Goal: Ask a question: Seek information or help from site administrators or community

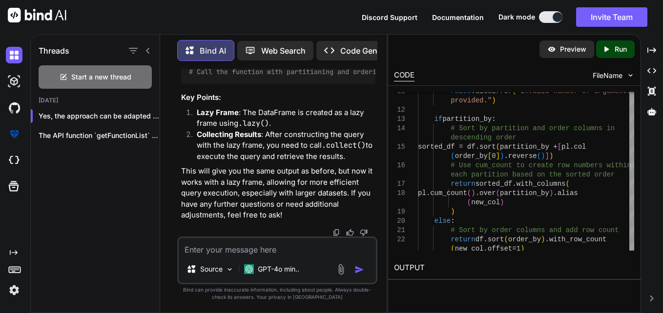
scroll to position [0, 142]
drag, startPoint x: 301, startPoint y: 136, endPoint x: 338, endPoint y: 136, distance: 36.6
copy code "reverse()"
click at [268, 251] on textarea at bounding box center [278, 247] width 198 height 18
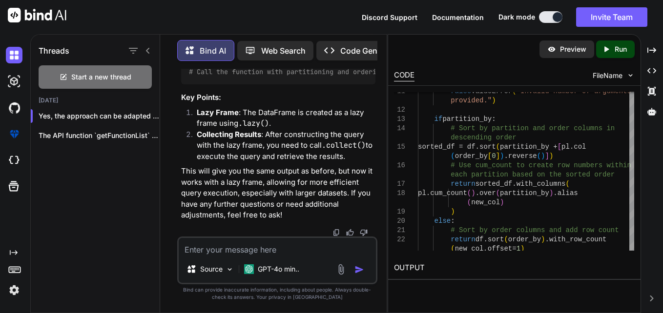
paste textarea "def update_hibernate_sequence(df, spark): try: # batch_size = 1 print("Inside u…"
type textarea "x"
type textarea "def update_hibernate_sequence(df, spark): try: # batch_size = 1 print("Inside u…"
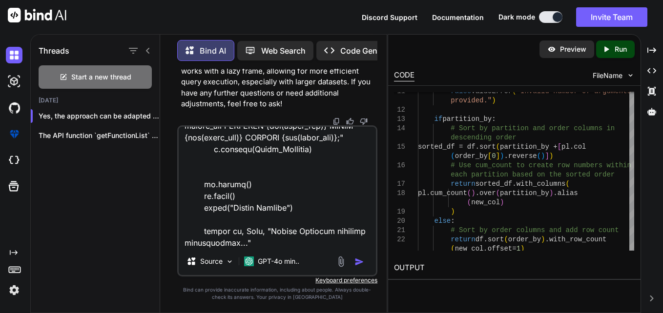
type textarea "x"
type textarea "def update_hibernate_sequence(df, spark): try: # batch_size = 1 print("Inside u…"
type textarea "x"
type textarea "def update_hibernate_sequence(df, spark): try: # batch_size = 1 print("Inside u…"
type textarea "x"
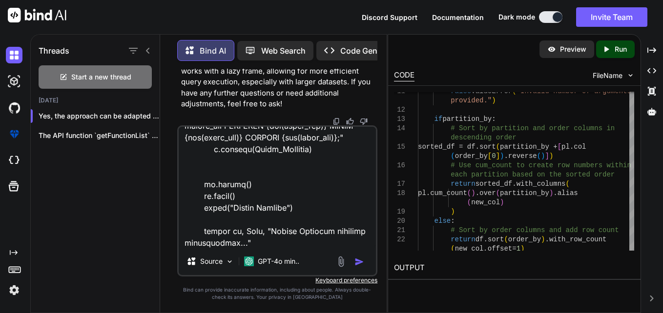
type textarea "def update_hibernate_sequence(df, spark): try: # batch_size = 1 print("Inside u…"
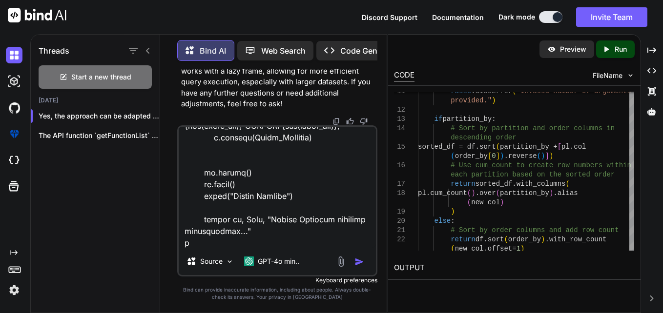
type textarea "x"
type textarea "def update_hibernate_sequence(df, spark): try: # batch_size = 1 print("Inside u…"
type textarea "x"
type textarea "def update_hibernate_sequence(df, spark): try: # batch_size = 1 print("Inside u…"
type textarea "x"
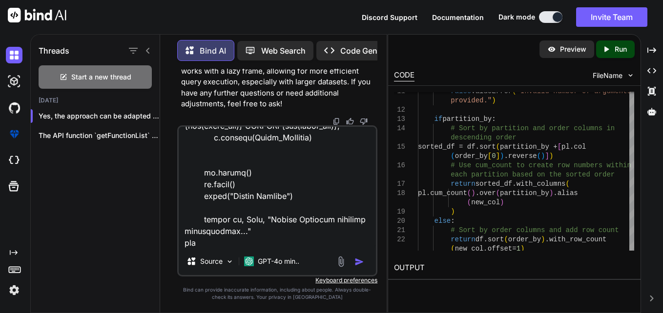
type textarea "def update_hibernate_sequence(df, spark): try: # batch_size = 1 print("Inside u…"
type textarea "x"
type textarea "def update_hibernate_sequence(df, spark): try: # batch_size = 1 print("Inside u…"
type textarea "x"
type textarea "def update_hibernate_sequence(df, spark): try: # batch_size = 1 print("Inside u…"
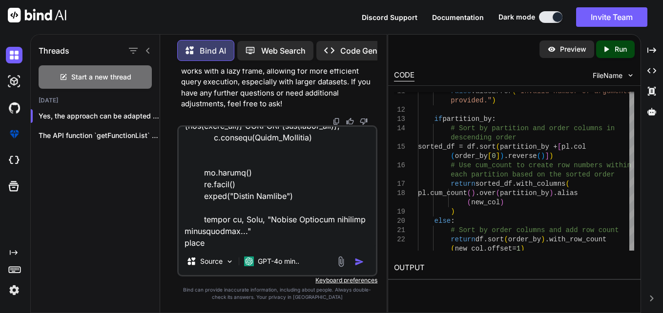
type textarea "x"
type textarea "def update_hibernate_sequence(df, spark): try: # batch_size = 1 print("Inside u…"
type textarea "x"
type textarea "def update_hibernate_sequence(df, spark): try: # batch_size = 1 print("Inside u…"
type textarea "x"
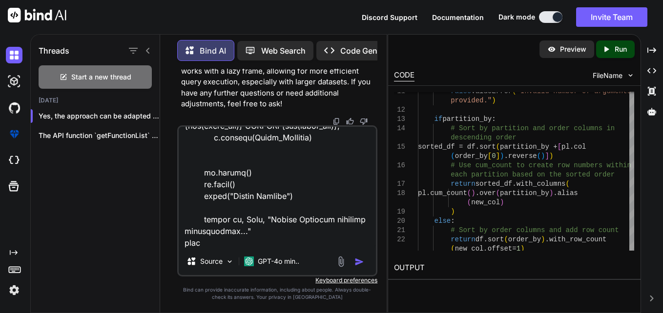
type textarea "def update_hibernate_sequence(df, spark): try: # batch_size = 1 print("Inside u…"
type textarea "x"
type textarea "def update_hibernate_sequence(df, spark): try: # batch_size = 1 print("Inside u…"
type textarea "x"
type textarea "def update_hibernate_sequence(df, spark): try: # batch_size = 1 print("Inside u…"
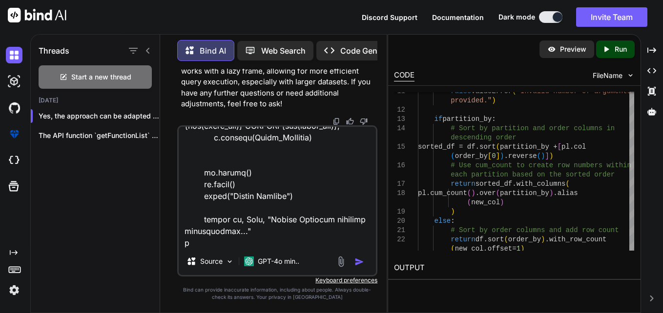
type textarea "x"
type textarea "def update_hibernate_sequence(df, spark): try: # batch_size = 1 print("Inside u…"
type textarea "x"
type textarea "def update_hibernate_sequence(df, spark): try: # batch_size = 1 print("Inside u…"
type textarea "x"
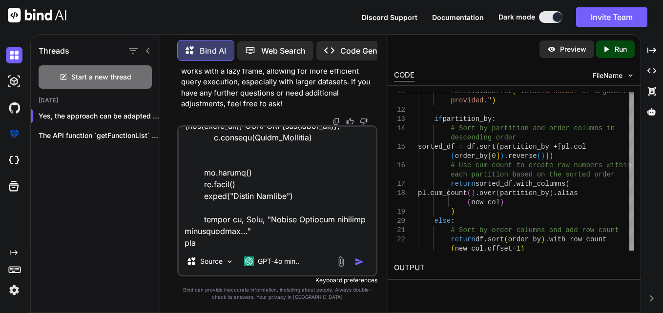
type textarea "def update_hibernate_sequence(df, spark): try: # batch_size = 1 print("Inside u…"
type textarea "x"
type textarea "def update_hibernate_sequence(df, spark): try: # batch_size = 1 print("Inside u…"
type textarea "x"
type textarea "def update_hibernate_sequence(df, spark): try: # batch_size = 1 print("Inside u…"
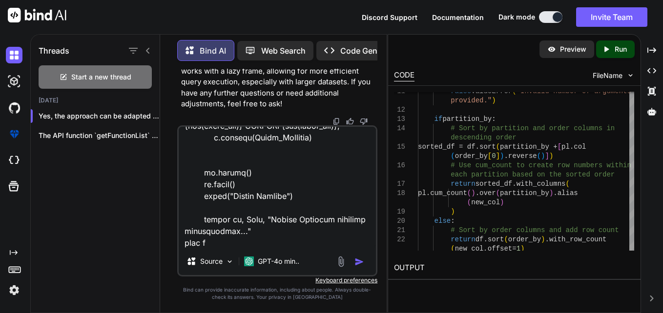
type textarea "x"
type textarea "def update_hibernate_sequence(df, spark): try: # batch_size = 1 print("Inside u…"
type textarea "x"
type textarea "def update_hibernate_sequence(df, spark): try: # batch_size = 1 print("Inside u…"
type textarea "x"
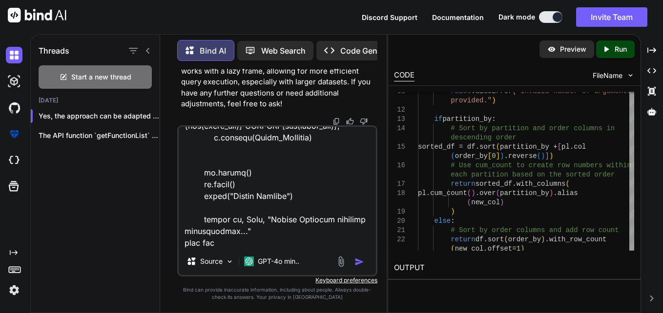
type textarea "def update_hibernate_sequence(df, spark): try: # batch_size = 1 print("Inside u…"
type textarea "x"
type textarea "def update_hibernate_sequence(df, spark): try: # batch_size = 1 print("Inside u…"
type textarea "x"
type textarea "def update_hibernate_sequence(df, spark): try: # batch_size = 1 print("Inside u…"
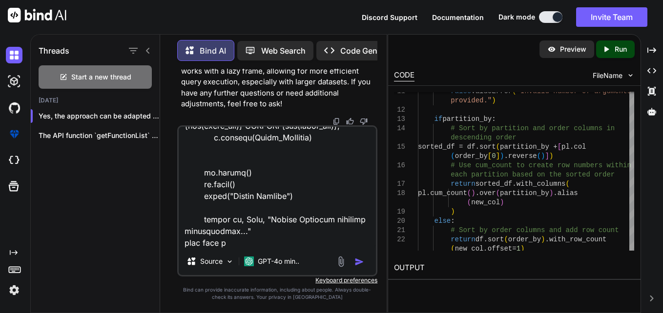
type textarea "x"
type textarea "def update_hibernate_sequence(df, spark): try: # batch_size = 1 print("Inside u…"
type textarea "x"
type textarea "def update_hibernate_sequence(df, spark): try: # batch_size = 1 print("Inside u…"
type textarea "x"
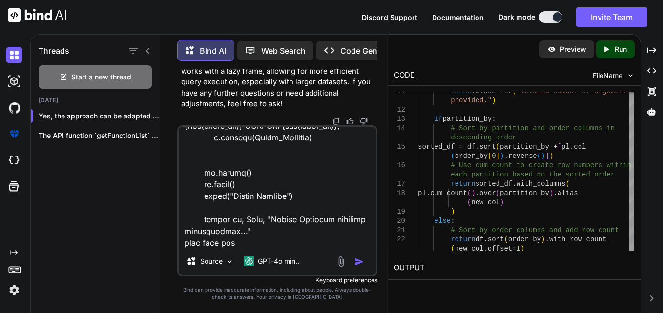
type textarea "def update_hibernate_sequence(df, spark): try: # batch_size = 1 print("Inside u…"
type textarea "x"
type textarea "def update_hibernate_sequence(df, spark): try: # batch_size = 1 print("Inside u…"
type textarea "x"
type textarea "def update_hibernate_sequence(df, spark): try: # batch_size = 1 print("Inside u…"
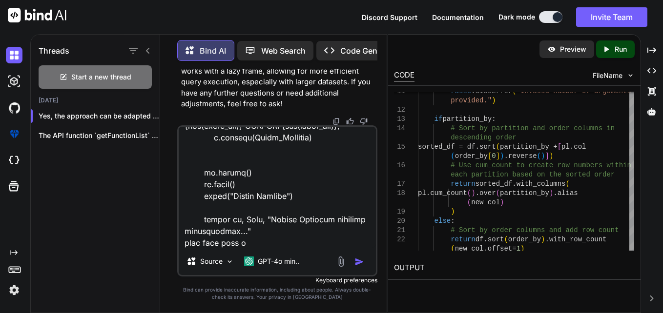
type textarea "x"
type textarea "def update_hibernate_sequence(df, spark): try: # batch_size = 1 print("Inside u…"
type textarea "x"
type textarea "def update_hibernate_sequence(df, spark): try: # batch_size = 1 print("Inside u…"
type textarea "x"
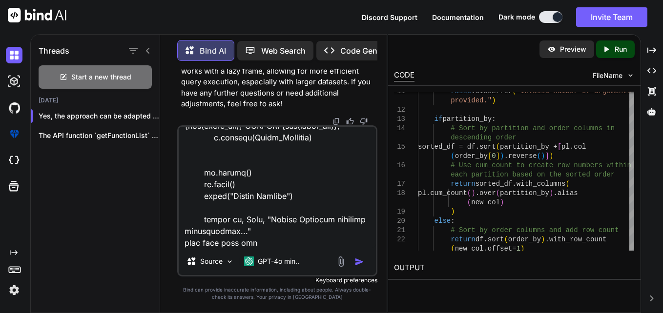
type textarea "def update_hibernate_sequence(df, spark): try: # batch_size = 1 print("Inside u…"
type textarea "x"
type textarea "def update_hibernate_sequence(df, spark): try: # batch_size = 1 print("Inside u…"
type textarea "x"
type textarea "def update_hibernate_sequence(df, spark): try: # batch_size = 1 print("Inside u…"
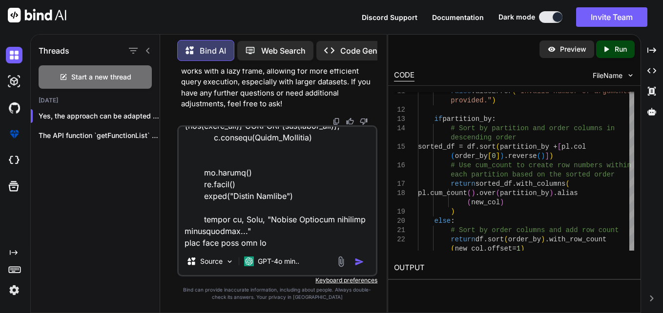
type textarea "x"
type textarea "def update_hibernate_sequence(df, spark): try: # batch_size = 1 print("Inside u…"
type textarea "x"
type textarea "def update_hibernate_sequence(df, spark): try: # batch_size = 1 print("Inside u…"
type textarea "x"
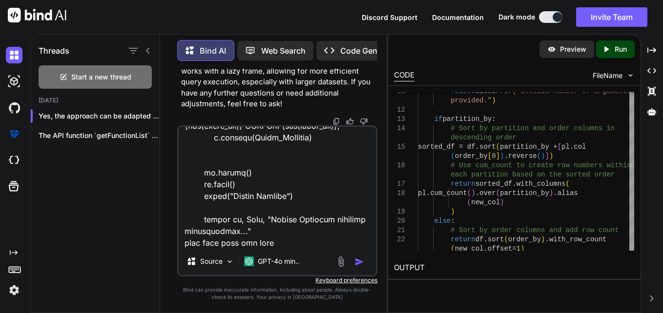
type textarea "def update_hibernate_sequence(df, spark): try: # batch_size = 1 print("Inside u…"
type textarea "x"
type textarea "def update_hibernate_sequence(df, spark): try: # batch_size = 1 print("Inside u…"
type textarea "x"
type textarea "def update_hibernate_sequence(df, spark): try: # batch_size = 1 print("Inside u…"
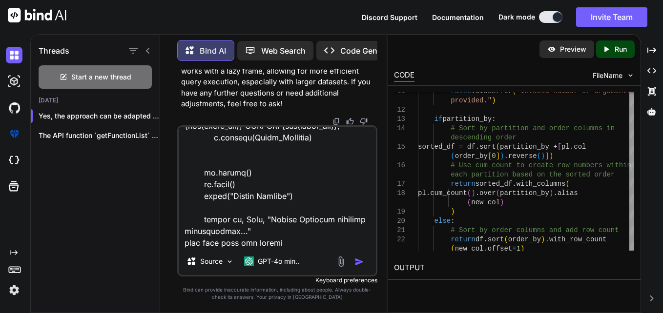
type textarea "x"
type textarea "def update_hibernate_sequence(df, spark): try: # batch_size = 1 print("Inside u…"
type textarea "x"
type textarea "def update_hibernate_sequence(df, spark): try: # batch_size = 1 print("Inside u…"
type textarea "x"
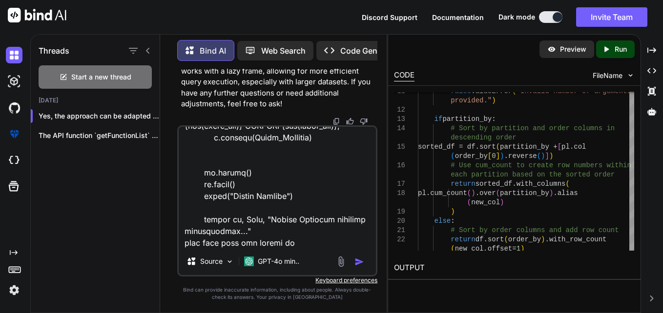
type textarea "def update_hibernate_sequence(df, spark): try: # batch_size = 1 print("Inside u…"
type textarea "x"
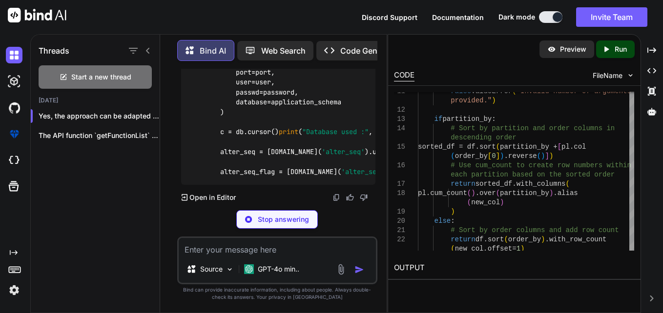
scroll to position [26214, 0]
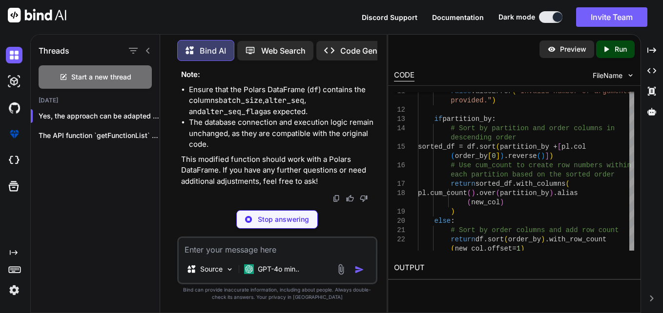
type textarea "x"
type textarea "successfully..." except Exception as e: print("An error occurred:", e) return d…"
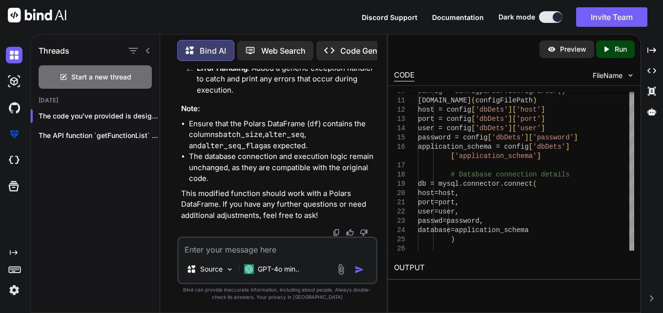
scroll to position [0, 0]
drag, startPoint x: 313, startPoint y: 149, endPoint x: 366, endPoint y: 150, distance: 53.2
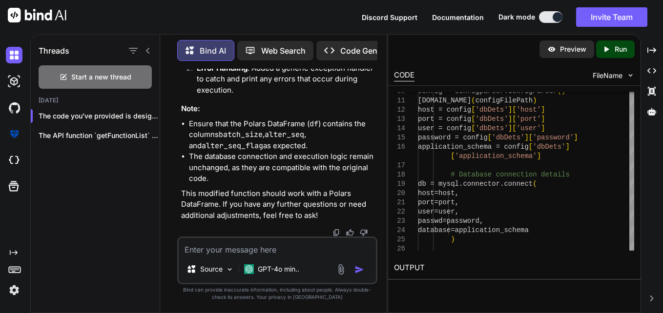
scroll to position [0, 347]
drag, startPoint x: 185, startPoint y: 149, endPoint x: 379, endPoint y: 153, distance: 193.3
click at [379, 153] on div "You if while concating you want to interleaved with a separator as a string the…" at bounding box center [277, 191] width 219 height 244
copy code "batch_size = [DOMAIN_NAME]( 'batch_size' ).unique().to_series().to_list()[ 0 ]"
click at [286, 247] on textarea at bounding box center [278, 247] width 198 height 18
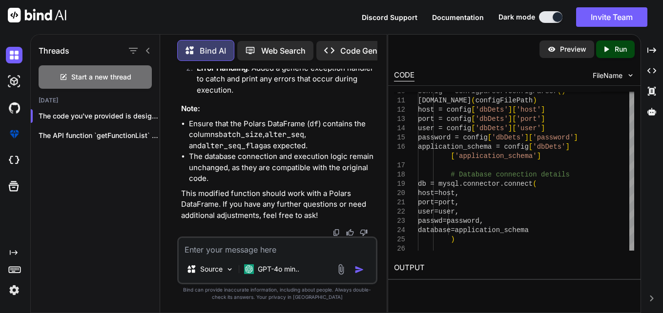
type textarea "x"
type textarea "w"
type textarea "x"
type textarea "wh"
type textarea "x"
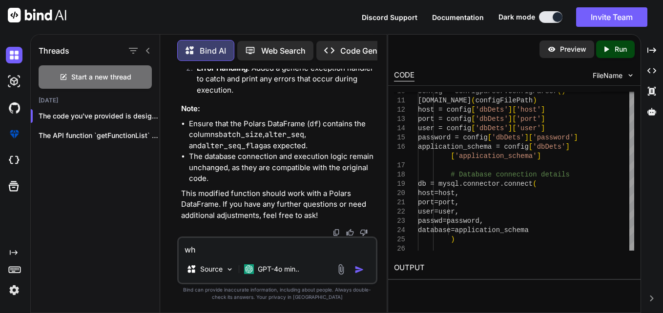
type textarea "wha"
type textarea "x"
type textarea "what"
type textarea "x"
type textarea "what"
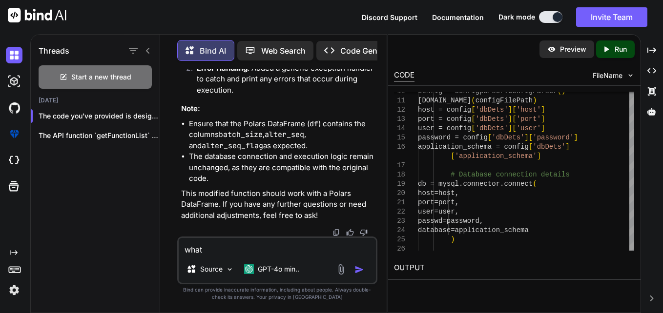
paste textarea "batch_size = [DOMAIN_NAME]('batch_size').unique().to_series().to_list()[0]"
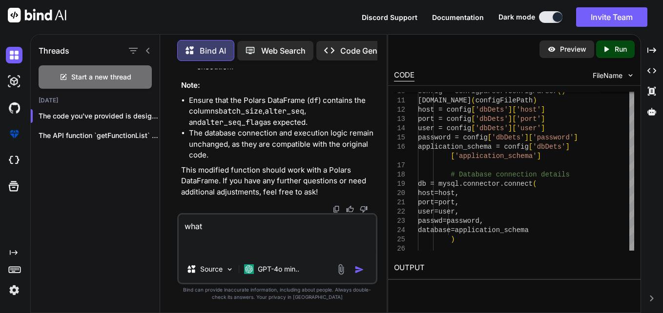
type textarea "x"
type textarea "what batch_size = [DOMAIN_NAME]('batch_size').unique().to_series().to_list()[0]"
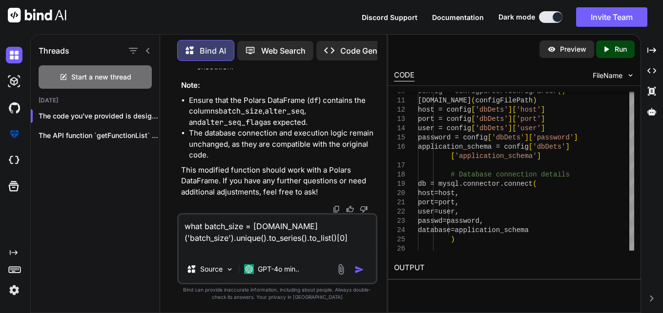
type textarea "x"
type textarea "what batch_size = [DOMAIN_NAME]('batch_size').unique().to_series().to_list()[0]"
type textarea "x"
type textarea "what batch_size = [DOMAIN_NAME]('batch_size').unique().to_series().to_list()[0]…"
type textarea "x"
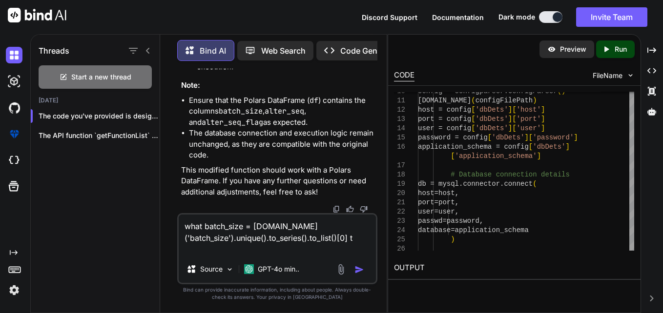
type textarea "what batch_size = [DOMAIN_NAME]('batch_size').unique().to_series().to_list()[0]…"
type textarea "x"
type textarea "what batch_size = [DOMAIN_NAME]('batch_size').unique().to_series().to_list()[0]…"
type textarea "x"
type textarea "what batch_size = [DOMAIN_NAME]('batch_size').unique().to_series().to_list()[0]…"
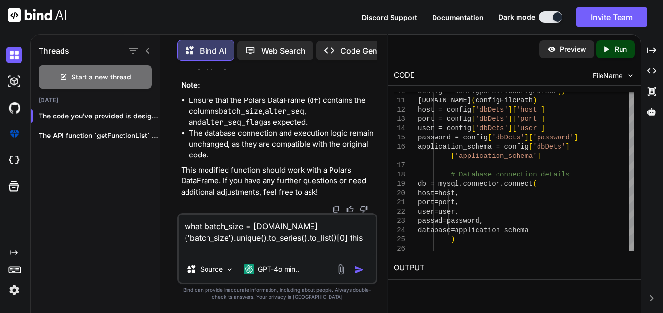
type textarea "x"
type textarea "what batch_size = [DOMAIN_NAME]('batch_size').unique().to_series().to_list()[0]…"
type textarea "x"
type textarea "what batch_size = [DOMAIN_NAME]('batch_size').unique().to_series().to_list()[0]…"
type textarea "x"
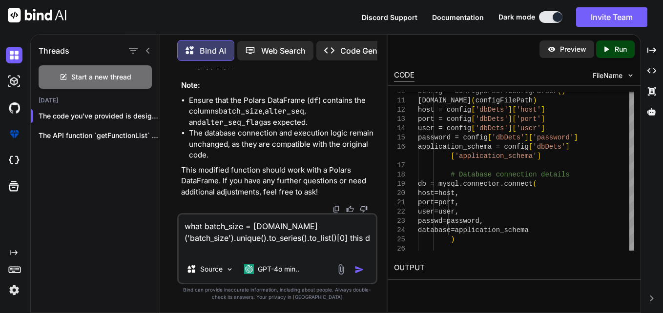
type textarea "what batch_size = [DOMAIN_NAME]('batch_size').unique().to_series().to_list()[0]…"
type textarea "x"
type textarea "what batch_size = [DOMAIN_NAME]('batch_size').unique().to_series().to_list()[0]…"
type textarea "x"
type textarea "what batch_size = [DOMAIN_NAME]('batch_size').unique().to_series().to_list()[0]…"
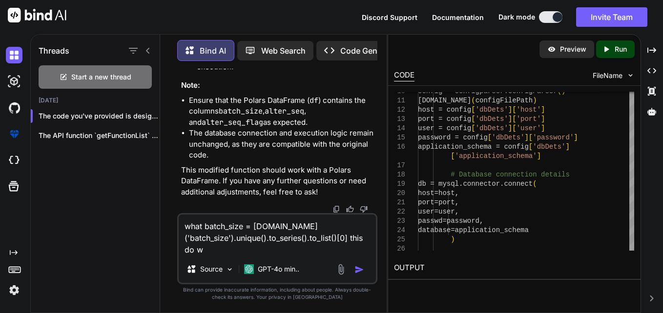
type textarea "x"
type textarea "what batch_size = [DOMAIN_NAME]('batch_size').unique().to_series().to_list()[0]…"
type textarea "x"
type textarea "what batch_size = [DOMAIN_NAME]('batch_size').unique().to_series().to_list()[0]…"
type textarea "x"
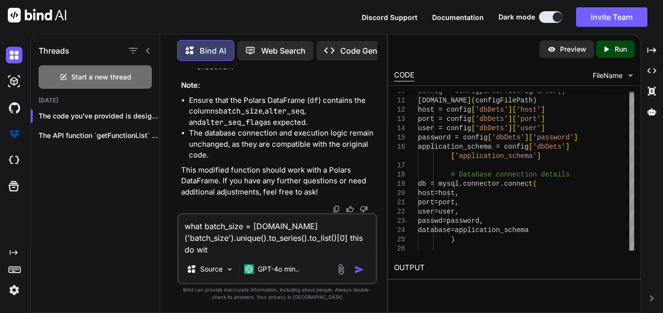
type textarea "what batch_size = [DOMAIN_NAME]('batch_size').unique().to_series().to_list()[0]…"
type textarea "x"
type textarea "what batch_size = [DOMAIN_NAME]('batch_size').unique().to_series().to_list()[0]…"
type textarea "x"
type textarea "what batch_size = [DOMAIN_NAME]('batch_size').unique().to_series().to_list()[0]…"
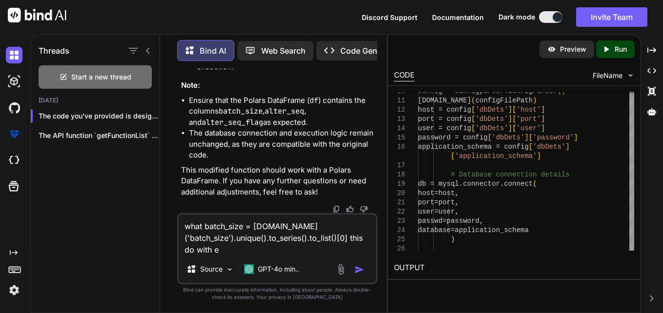
type textarea "x"
type textarea "what batch_size = [DOMAIN_NAME]('batch_size').unique().to_series().to_list()[0]…"
type textarea "x"
type textarea "what batch_size = [DOMAIN_NAME]('batch_size').unique().to_series().to_list()[0]…"
type textarea "x"
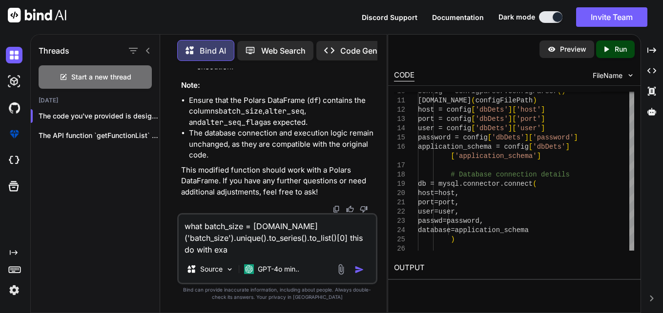
type textarea "what batch_size = [DOMAIN_NAME]('batch_size').unique().to_series().to_list()[0]…"
type textarea "x"
type textarea "what batch_size = [DOMAIN_NAME]('batch_size').unique().to_series().to_list()[0]…"
type textarea "x"
type textarea "what batch_size = [DOMAIN_NAME]('batch_size').unique().to_series().to_list()[0]…"
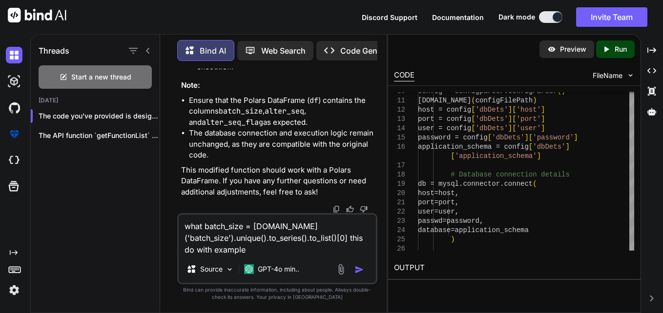
type textarea "x"
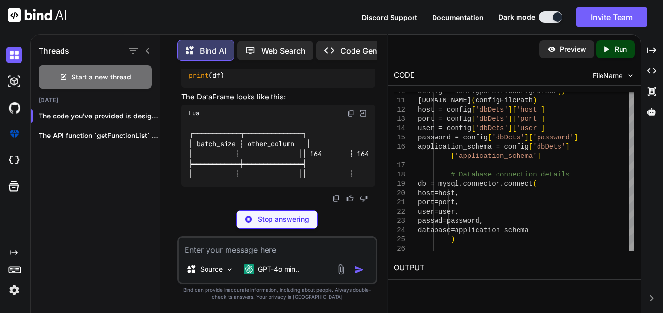
scroll to position [26972, 0]
click at [293, 250] on textarea at bounding box center [278, 247] width 198 height 18
click at [271, 223] on p "Stop answering" at bounding box center [283, 220] width 51 height 10
type textarea "x"
type textarea "import polars as pl # Create a sample DataFrame df = pl.DataFrame({ "batch_size…"
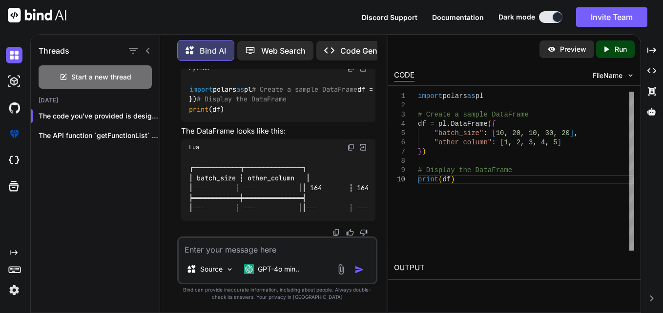
click at [269, 250] on textarea at bounding box center [278, 247] width 198 height 18
type textarea "x"
type textarea "w"
type textarea "x"
type textarea "wa"
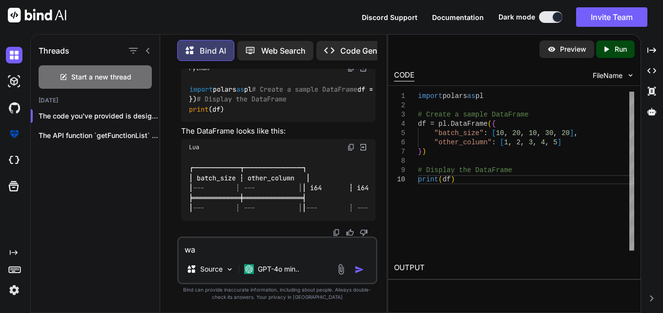
type textarea "x"
type textarea "wah"
type textarea "x"
type textarea "waht"
type textarea "x"
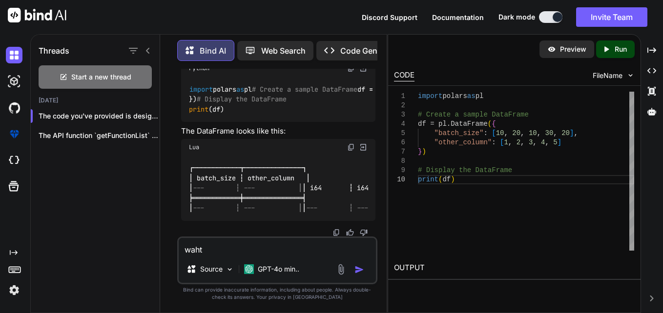
type textarea "waht"
type textarea "x"
type textarea "waht d"
type textarea "x"
type textarea "waht df"
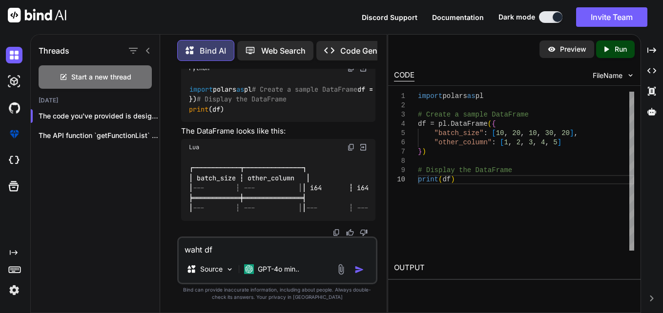
type textarea "x"
type textarea "waht df."
type textarea "x"
type textarea "waht df.f"
type textarea "x"
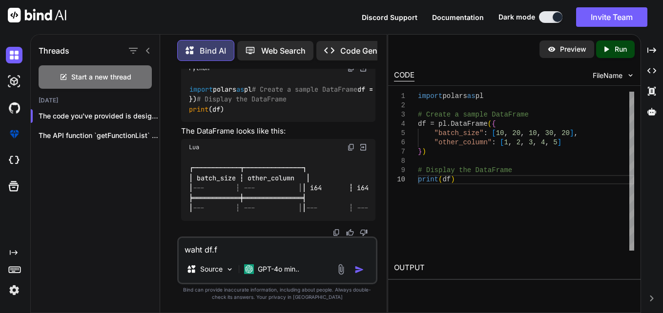
type textarea "waht [DOMAIN_NAME]"
type textarea "x"
type textarea "waht df.fir"
type textarea "x"
type textarea "waht df.firs"
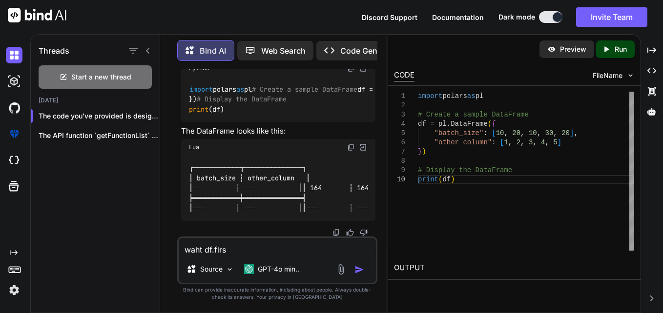
type textarea "x"
type textarea "waht df.first"
type textarea "x"
type textarea "waht df.firs"
type textarea "x"
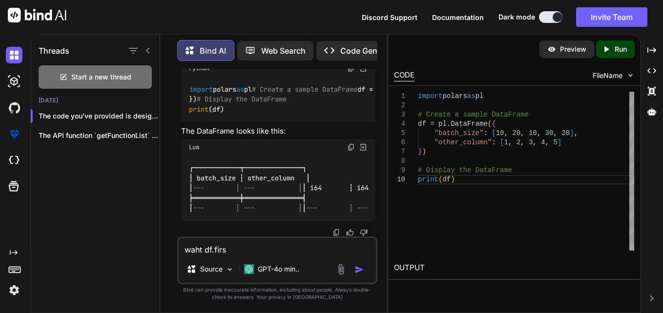
type textarea "waht df.fir"
type textarea "x"
type textarea "waht [DOMAIN_NAME]"
type textarea "x"
type textarea "waht [DOMAIN_NAME]"
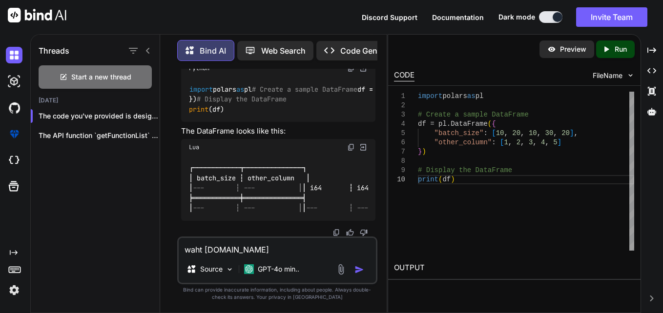
type textarea "x"
type textarea "waht df.fir"
type textarea "x"
type textarea "waht df.firs"
type textarea "x"
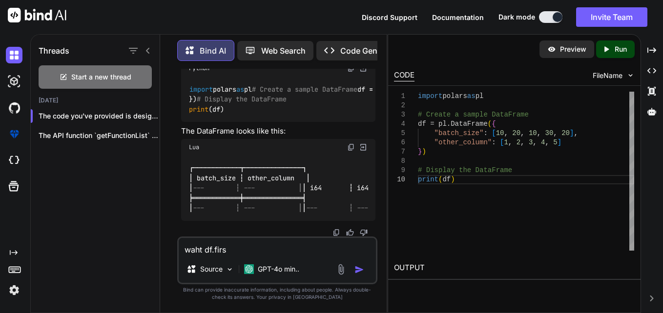
type textarea "waht df.first"
type textarea "x"
type textarea "waht df.first("
type textarea "x"
type textarea "waht df.first()"
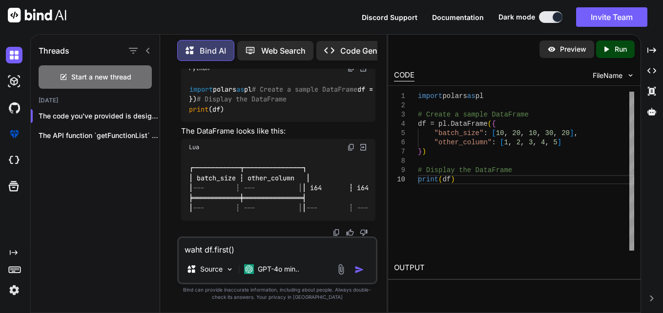
type textarea "x"
type textarea "waht df.first()["
type textarea "x"
type textarea "waht df.first()[]"
type textarea "x"
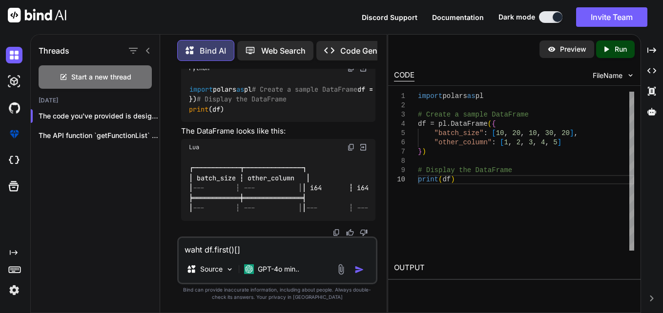
type textarea "waht df.first()[']"
type textarea "x"
type textarea "waht df.first()['b]"
type textarea "x"
type textarea "waht df.first()['ba]"
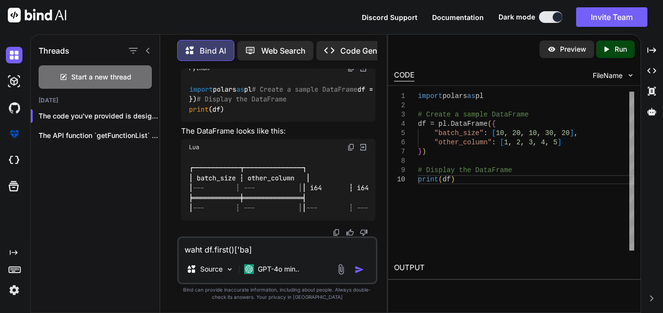
type textarea "x"
type textarea "waht df.first()['bat]"
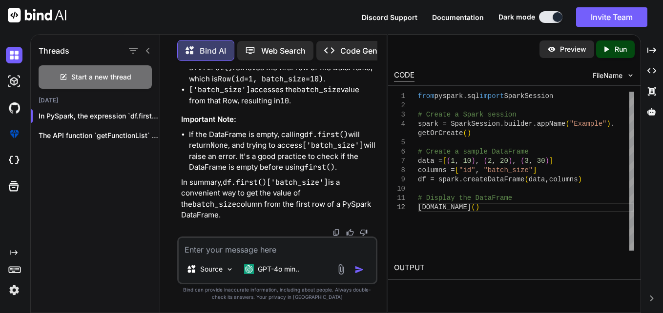
scroll to position [30987, 0]
click at [260, 254] on textarea at bounding box center [278, 247] width 198 height 18
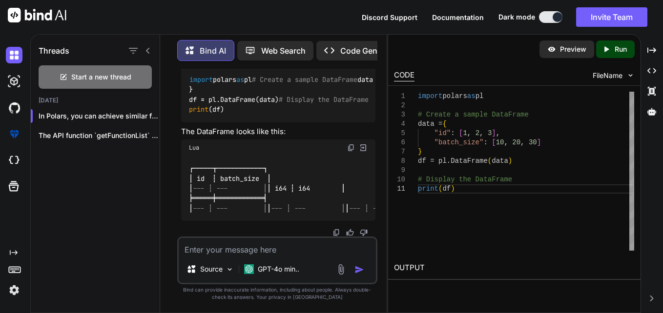
scroll to position [26747, 0]
click at [290, 250] on textarea at bounding box center [278, 247] width 198 height 18
click at [265, 253] on textarea at bounding box center [278, 247] width 198 height 18
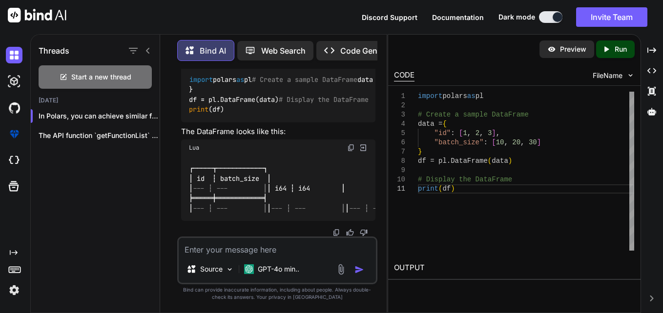
paste textarea "import polars as pl import mysql.connector import configparser def update_hiber…"
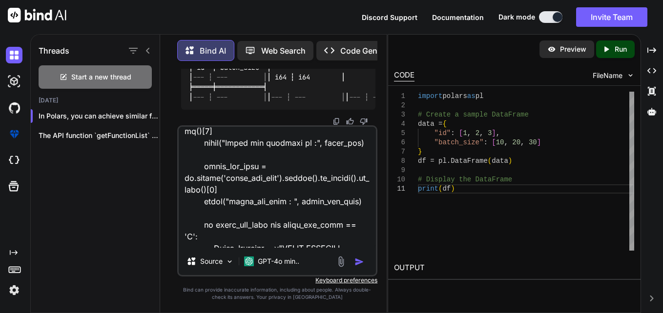
scroll to position [534, 0]
drag, startPoint x: 185, startPoint y: 190, endPoint x: 212, endPoint y: 202, distance: 29.1
click at [212, 202] on textarea at bounding box center [278, 187] width 198 height 121
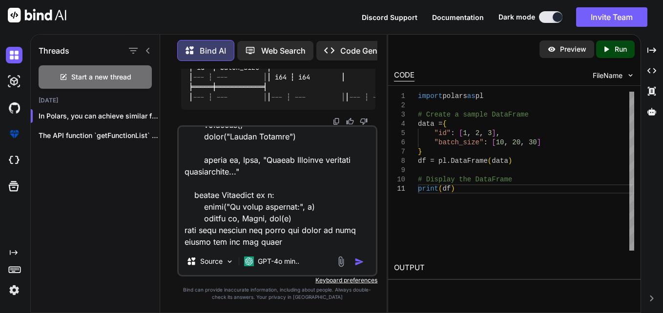
click at [302, 244] on textarea at bounding box center [278, 187] width 198 height 121
paste textarea "[DOMAIN_NAME]('alter_seq_flag').unique().to_series().to_list()[0]"
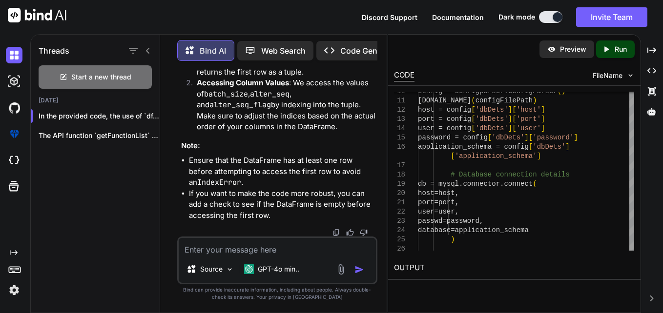
scroll to position [37469, 0]
click at [276, 248] on textarea at bounding box center [278, 247] width 198 height 18
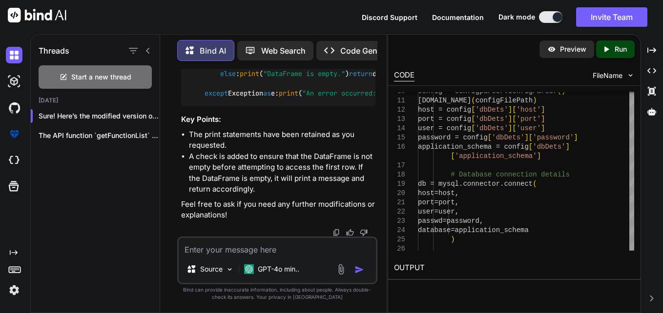
scroll to position [38400, 0]
click at [320, 28] on span ""Total seq will update : "" at bounding box center [310, 24] width 102 height 9
drag, startPoint x: 220, startPoint y: 163, endPoint x: 335, endPoint y: 196, distance: 119.7
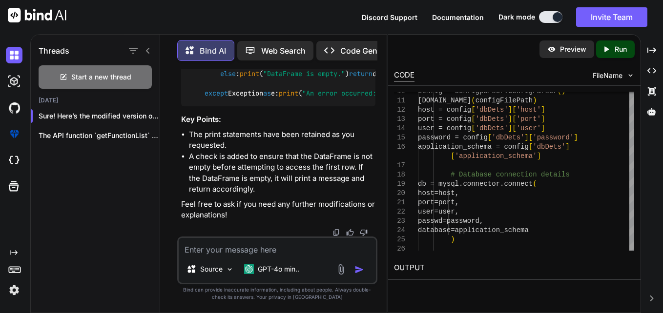
copy code "first_row = df.row( 0 ) # Get the first row as a tuple batch_size = first_row[ …"
click at [278, 253] on textarea at bounding box center [278, 247] width 198 height 18
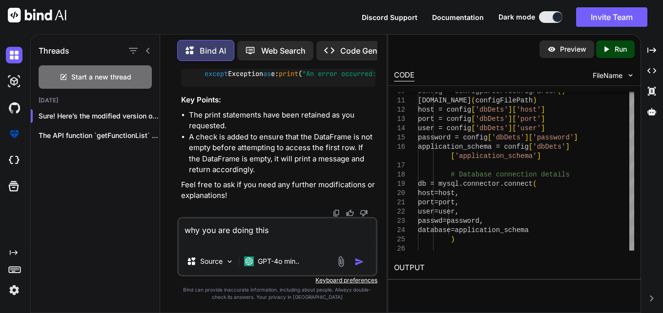
paste textarea "first_row = df.row(0) # Get the first row as a tuple batch_size = first_row[1] …"
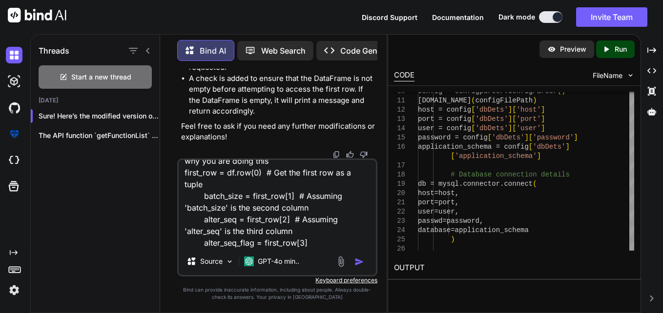
scroll to position [37514, 0]
drag, startPoint x: 220, startPoint y: 98, endPoint x: 336, endPoint y: 132, distance: 121.4
copy code "first_row = df.row( 0 ) # Get the first row as a tuple batch_size = first_row[ …"
click at [312, 247] on textarea "why you are doing this first_row = df.row(0) # Get the first row as a tuple bat…" at bounding box center [278, 204] width 198 height 88
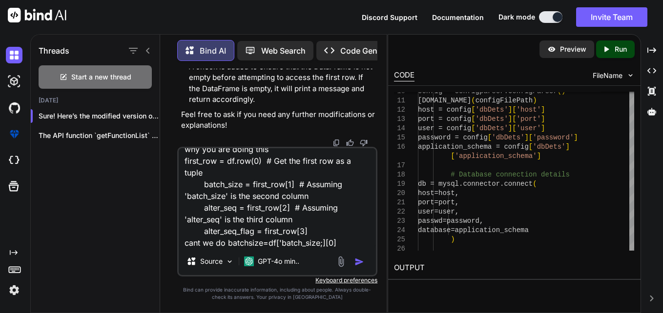
click at [360, 258] on img "button" at bounding box center [359, 262] width 10 height 10
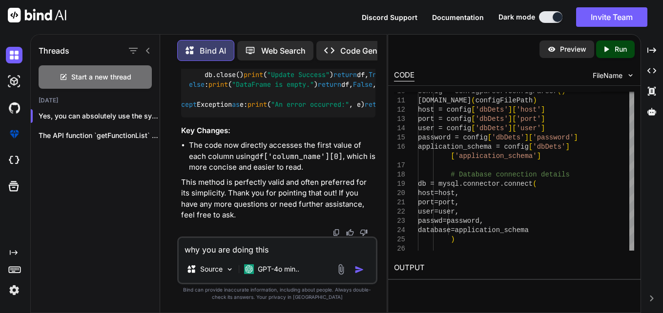
scroll to position [39066, 0]
drag, startPoint x: 252, startPoint y: 144, endPoint x: 191, endPoint y: 143, distance: 61.5
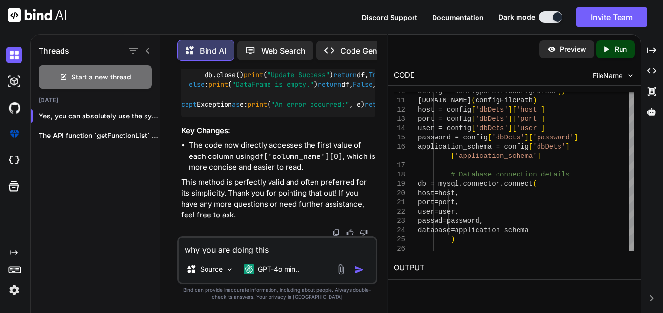
copy code "if df.height > 0"
click at [315, 247] on textarea "why you are doing this first_row = df.row(0) # Get the first row as a tuple bat…" at bounding box center [278, 247] width 198 height 18
paste textarea "def validate_args(expected_args): def decorator(func): @wraps(func) def wrapper…"
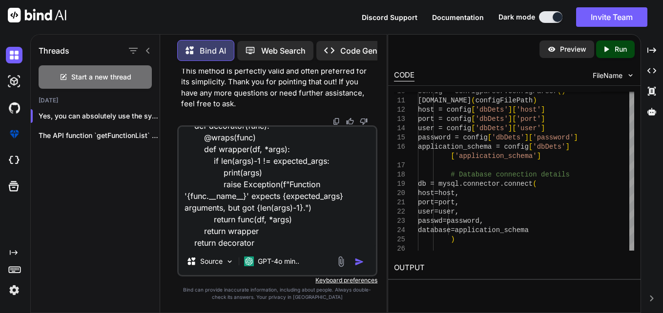
scroll to position [36, 0]
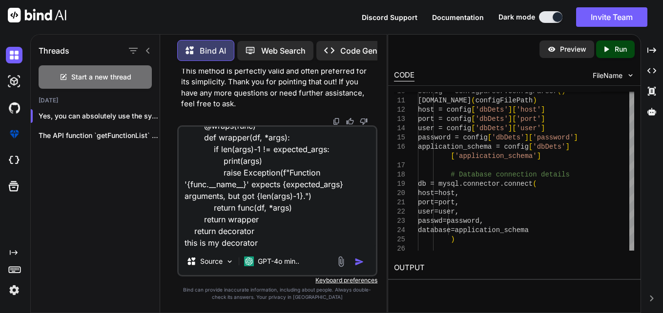
click at [286, 247] on textarea "my def validate_args(expected_args): def decorator(func): @wraps(func) def wrap…" at bounding box center [278, 187] width 198 height 121
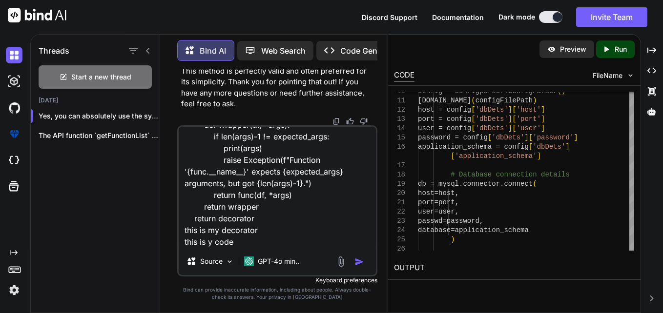
paste textarea "@validate_args(2) def row_number(df, *args, new_col): if len(args) == 1: order_…"
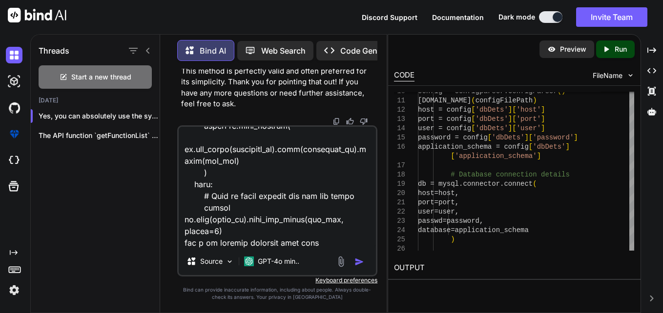
scroll to position [424, 0]
paste textarea "function_map[func_name](lz, *ls[1:], i['name'])"
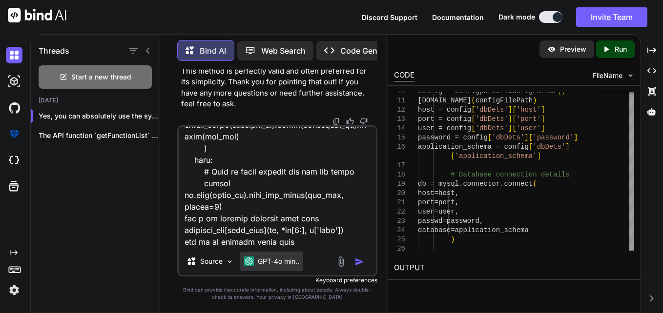
paste textarea "ERROR:__main__:Error occurred in createfield component: row_number() got an une…"
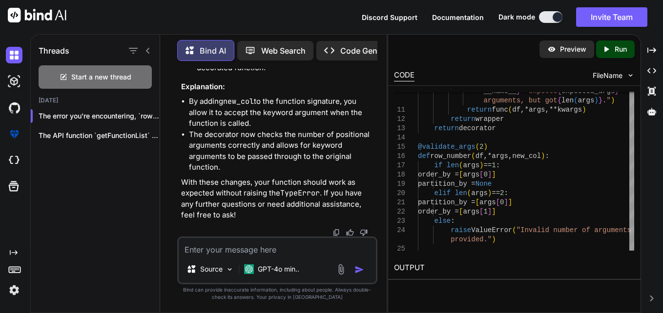
scroll to position [40406, 0]
drag, startPoint x: 311, startPoint y: 231, endPoint x: 344, endPoint y: 229, distance: 32.8
copy span "**kwargs"
